Goal: Transaction & Acquisition: Purchase product/service

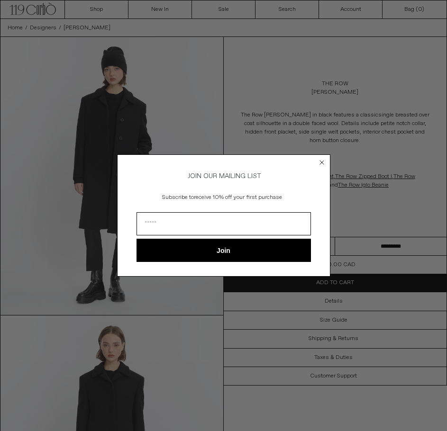
drag, startPoint x: 275, startPoint y: 107, endPoint x: 252, endPoint y: 142, distance: 42.1
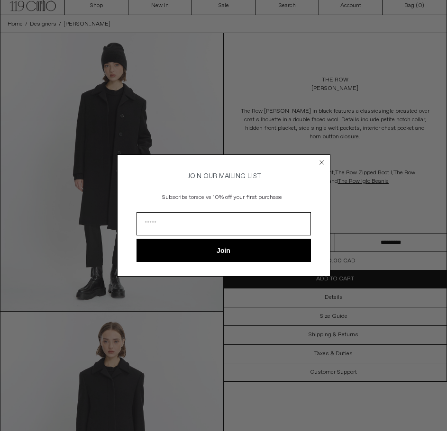
click at [325, 162] on circle "Close dialog" at bounding box center [321, 162] width 9 height 9
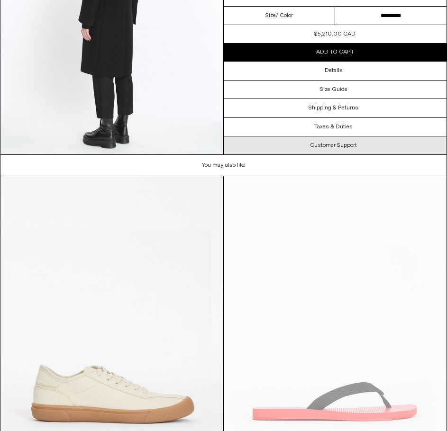
scroll to position [778, 0]
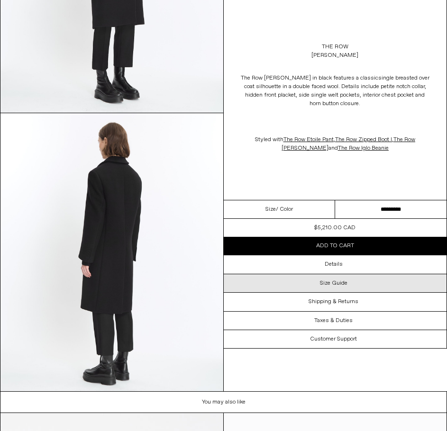
click at [359, 278] on div "Size Guide" at bounding box center [335, 283] width 223 height 18
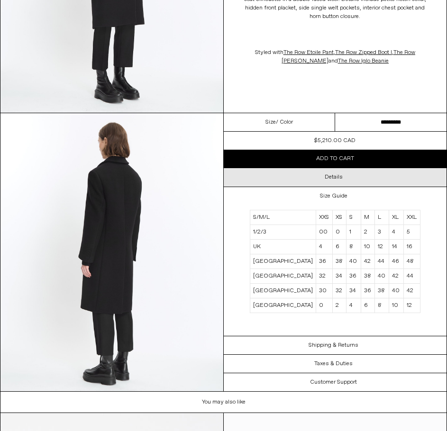
click at [333, 180] on h3 "Details" at bounding box center [334, 177] width 18 height 7
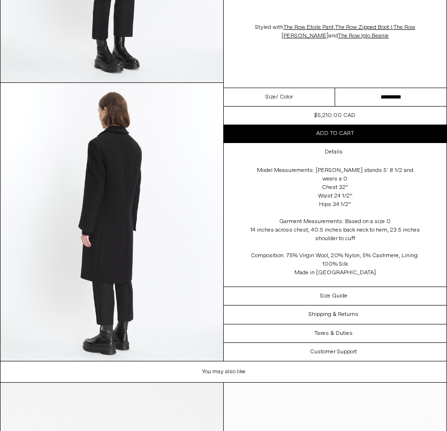
scroll to position [809, 0]
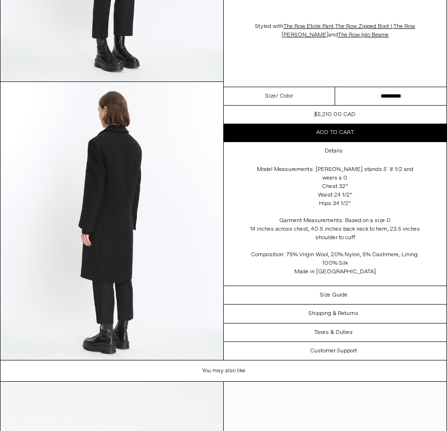
drag, startPoint x: 385, startPoint y: 220, endPoint x: 386, endPoint y: 227, distance: 6.7
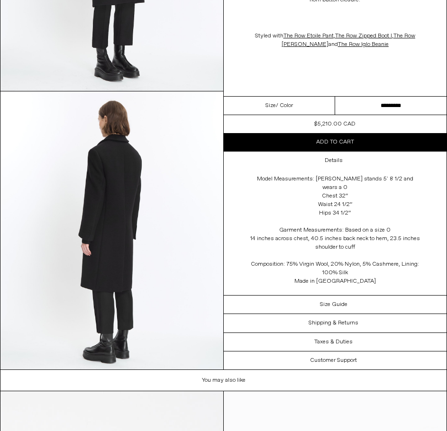
drag, startPoint x: 369, startPoint y: 274, endPoint x: 365, endPoint y: 264, distance: 10.7
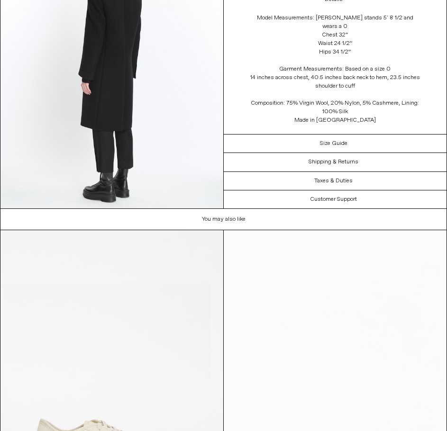
scroll to position [1015, 0]
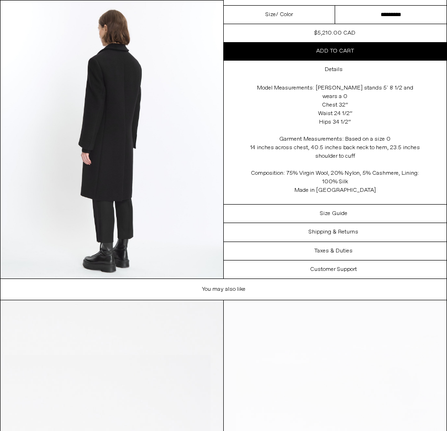
drag, startPoint x: 290, startPoint y: 68, endPoint x: 274, endPoint y: 39, distance: 32.5
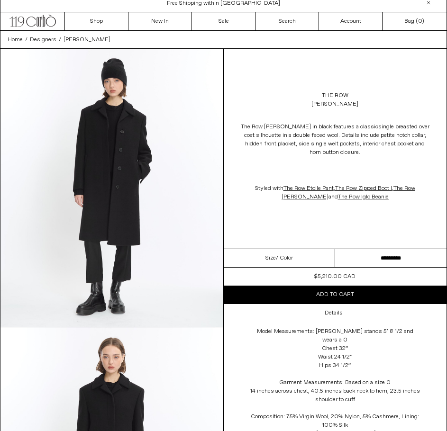
scroll to position [0, 0]
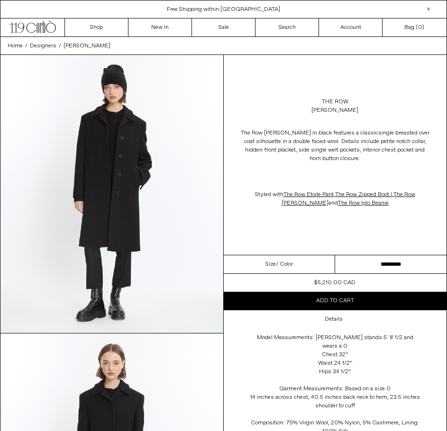
click at [309, 263] on div "Size / Color" at bounding box center [279, 264] width 111 height 18
click at [286, 266] on span "/ Color" at bounding box center [284, 264] width 17 height 9
click at [276, 265] on span "/ Color" at bounding box center [284, 264] width 17 height 9
click at [28, 25] on icon ".cls-1, .cls-2 { fill: #231f20; stroke: #231f20; stroke-miterlimit: 10; stroke-…" at bounding box center [32, 26] width 46 height 14
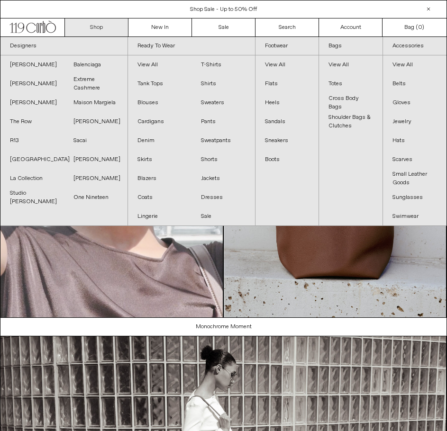
click at [94, 23] on link "Shop" at bounding box center [97, 27] width 64 height 18
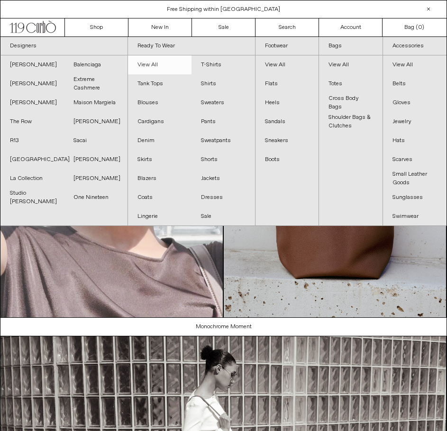
click at [148, 61] on link "View All" at bounding box center [160, 64] width 64 height 19
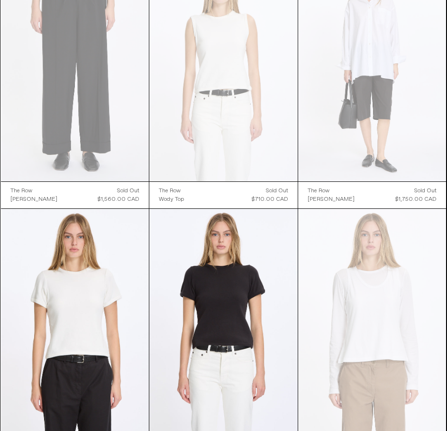
scroll to position [2889, 0]
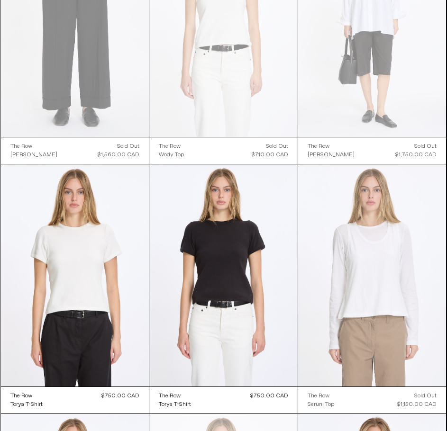
drag, startPoint x: 446, startPoint y: 260, endPoint x: 441, endPoint y: 314, distance: 53.8
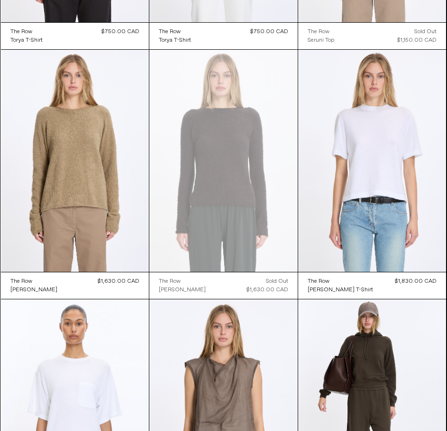
scroll to position [3442, 0]
